Goal: Communication & Community: Answer question/provide support

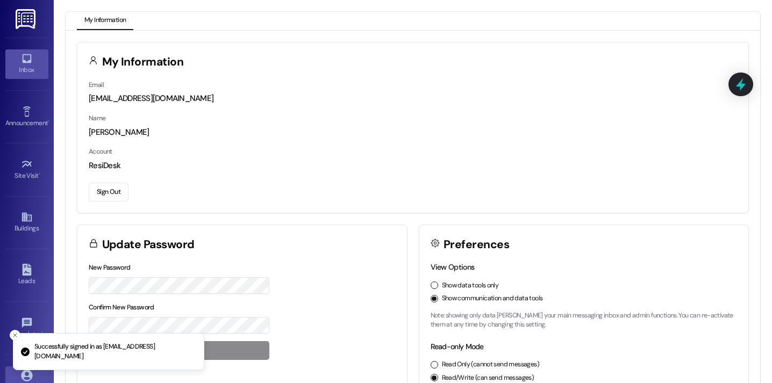
click at [33, 64] on div "Inbox" at bounding box center [27, 69] width 54 height 11
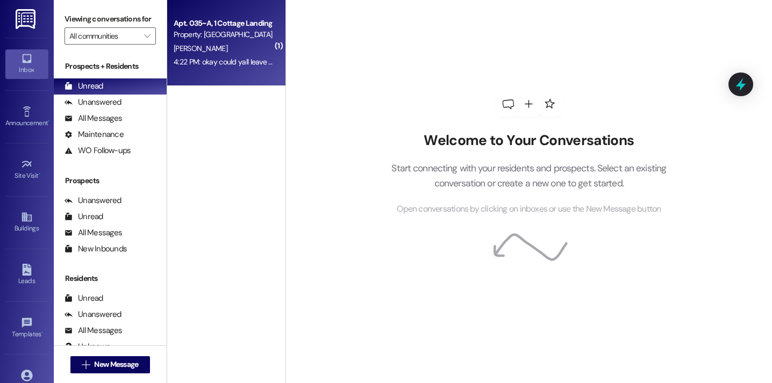
click at [217, 71] on div "Apt. 035~A, 1 Cottage Landing Properties LLC Property: [GEOGRAPHIC_DATA] Lafaye…" at bounding box center [226, 43] width 118 height 86
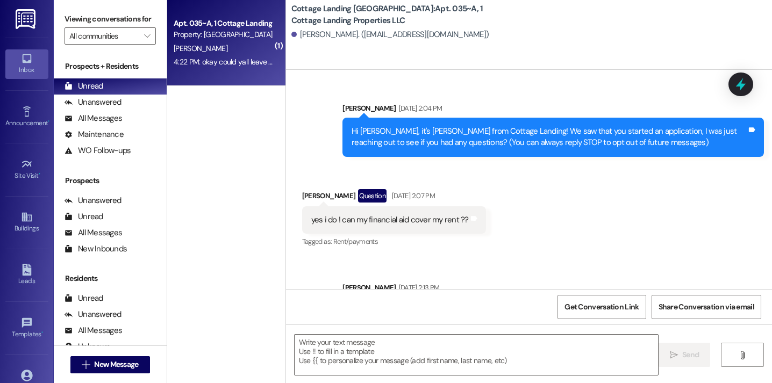
scroll to position [41437, 0]
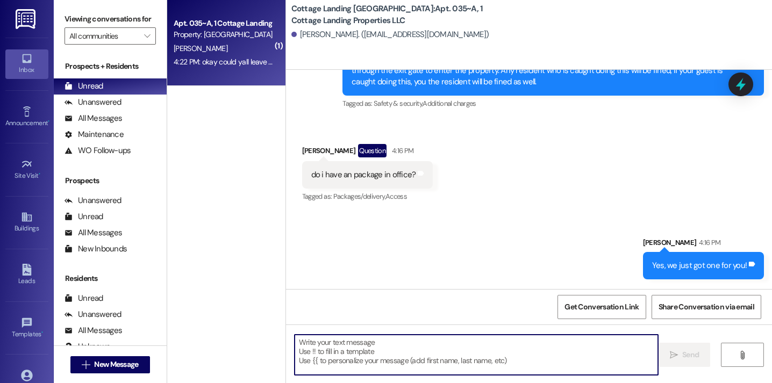
click at [339, 362] on textarea at bounding box center [476, 355] width 363 height 40
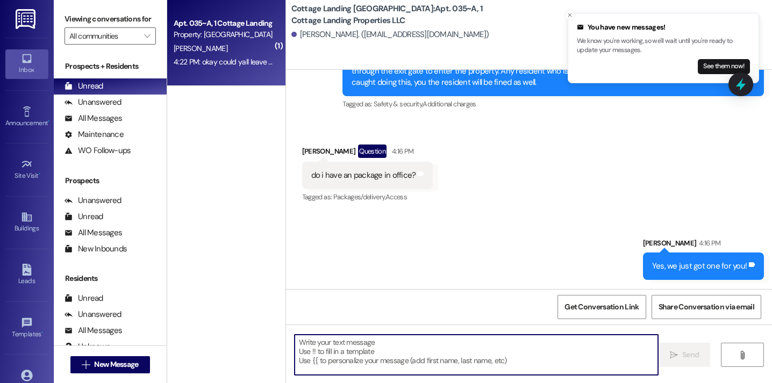
scroll to position [41512, 0]
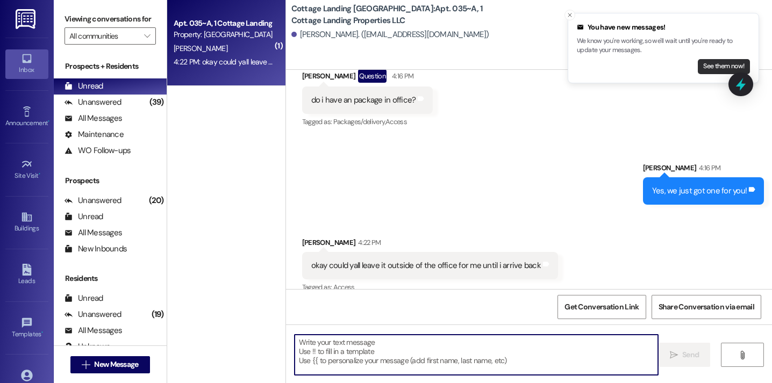
click at [730, 66] on button "See them now!" at bounding box center [724, 66] width 52 height 15
